Goal: Transaction & Acquisition: Purchase product/service

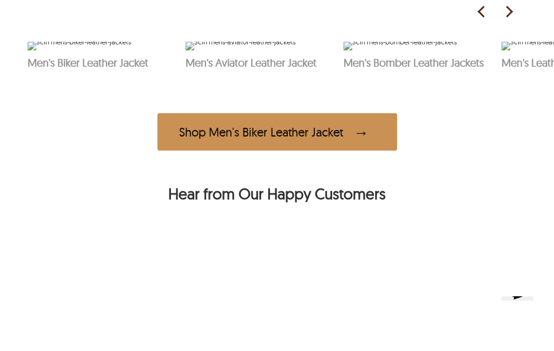
click at [513, 20] on img at bounding box center [509, 12] width 16 height 16
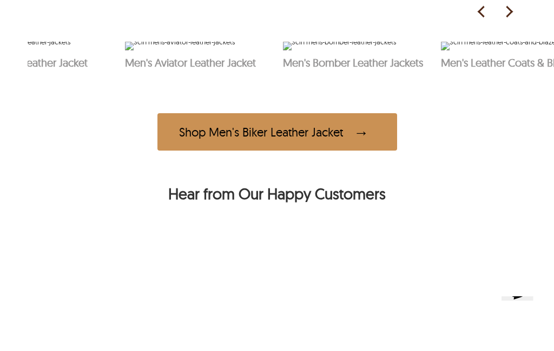
scroll to position [0, 158]
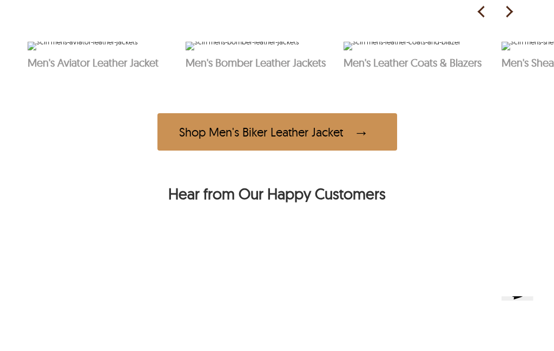
click at [511, 20] on img at bounding box center [509, 12] width 16 height 16
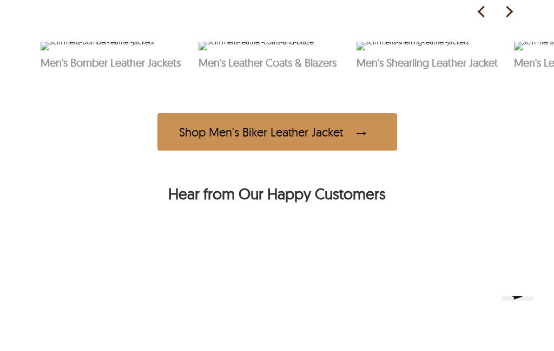
scroll to position [0, 316]
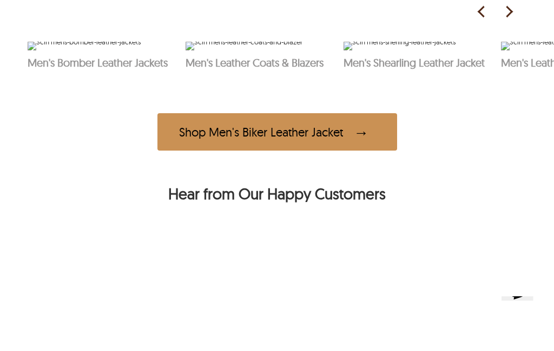
click at [513, 20] on img at bounding box center [509, 12] width 16 height 16
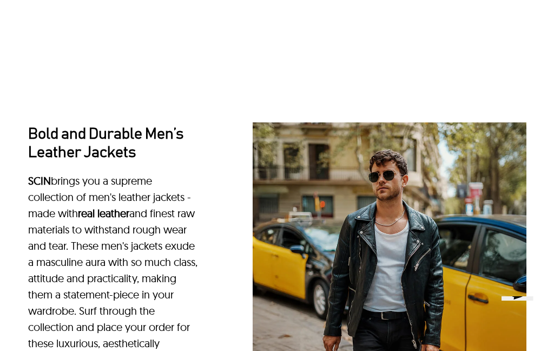
scroll to position [0, 0]
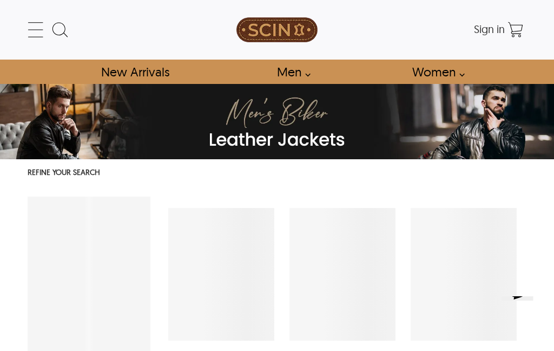
select select "********"
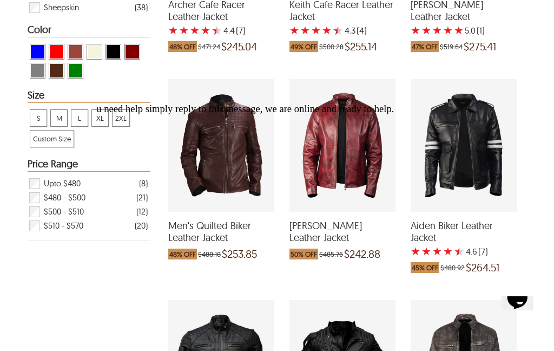
click at [357, 114] on div "Welcome to our site, if you need help simply reply to this message, we are onli…" at bounding box center [268, 110] width 332 height 9
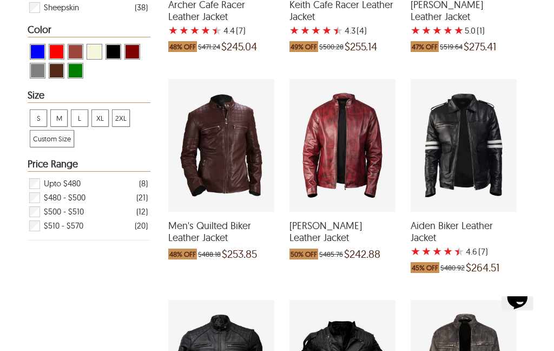
click at [357, 163] on div "Cory Biker Leather Jacket which was at a price of $485.76, now after discount t…" at bounding box center [343, 145] width 106 height 133
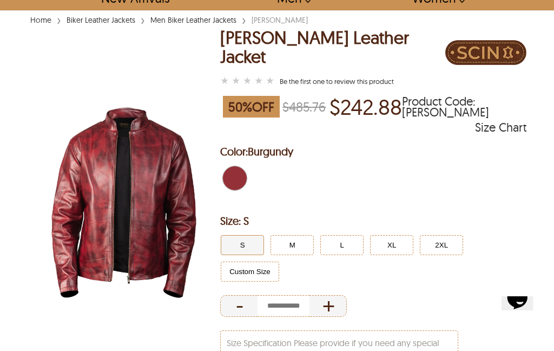
scroll to position [80, 0]
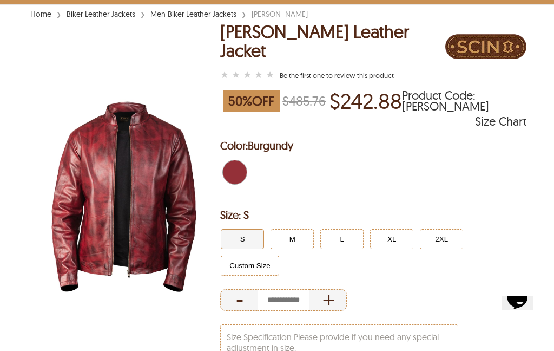
click at [343, 229] on button "L" at bounding box center [341, 239] width 43 height 20
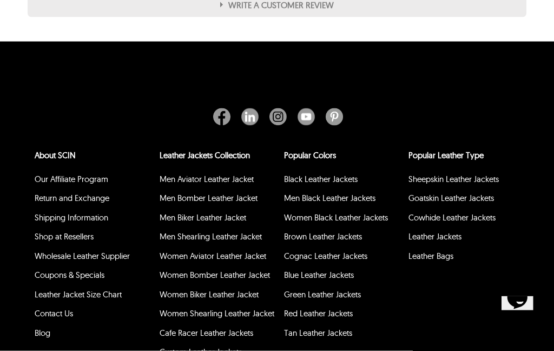
scroll to position [1016, 0]
